Goal: Find specific page/section: Find specific page/section

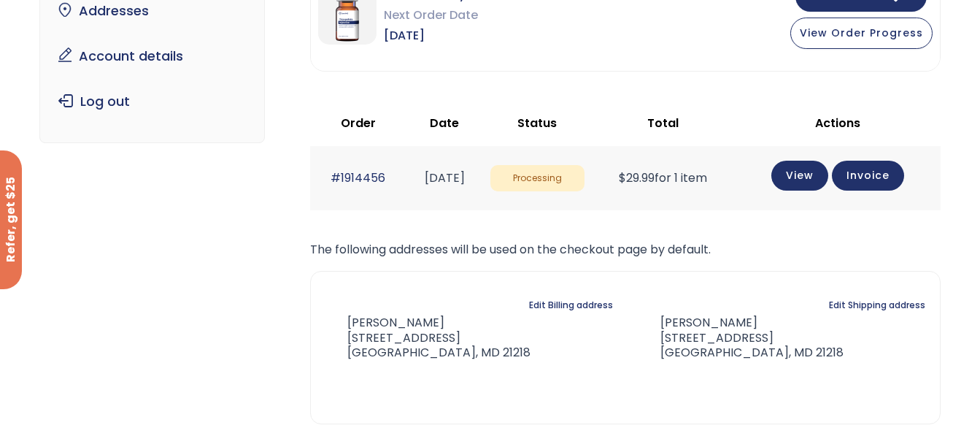
scroll to position [191, 0]
click at [819, 180] on link "View" at bounding box center [800, 175] width 57 height 30
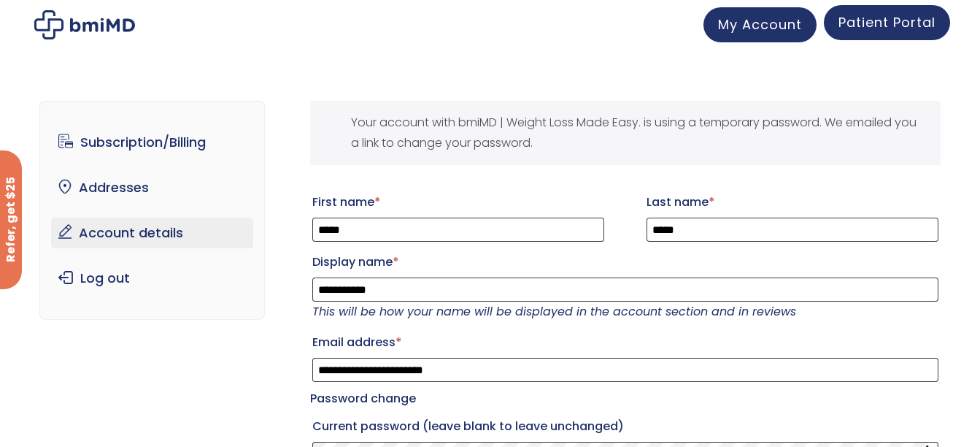
click at [883, 28] on span "Patient Portal" at bounding box center [887, 22] width 97 height 18
